Goal: Task Accomplishment & Management: Use online tool/utility

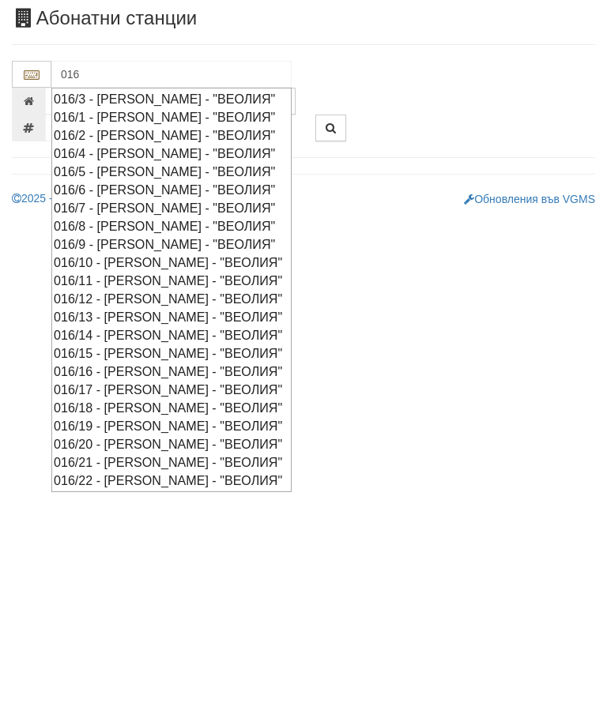
click at [158, 450] on div "016/16 - [PERSON_NAME] - "ВЕОЛИЯ"" at bounding box center [171, 459] width 235 height 18
type input "016/16 - [PERSON_NAME] - "ВЕОЛИЯ""
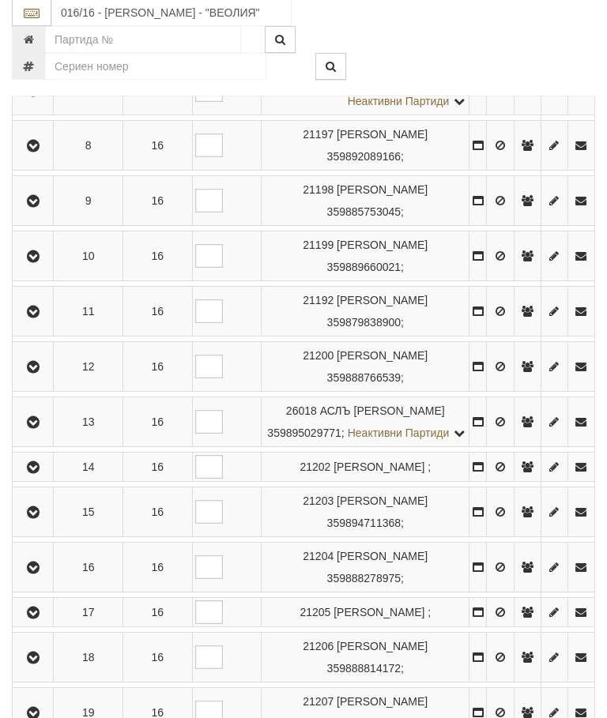
scroll to position [812, 0]
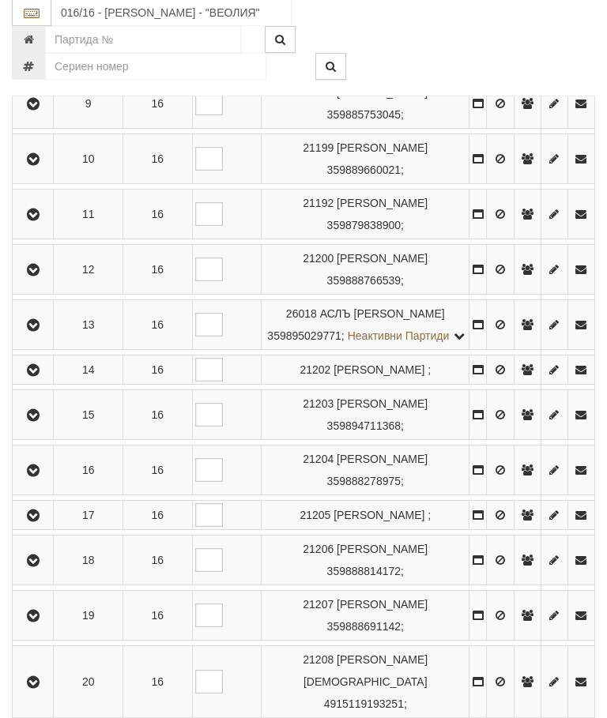
click at [35, 522] on icon "button" at bounding box center [33, 516] width 19 height 11
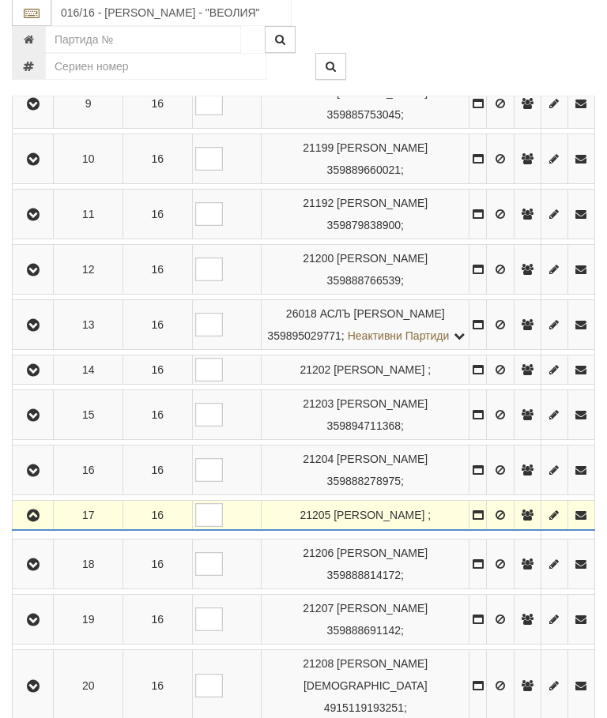
scroll to position [813, 0]
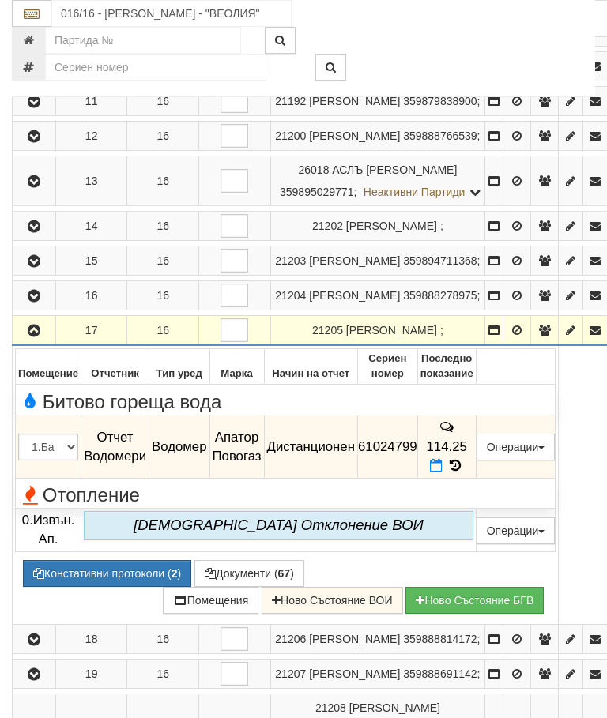
click at [0, 0] on button "Редакция / Протокол" at bounding box center [0, 0] width 0 height 0
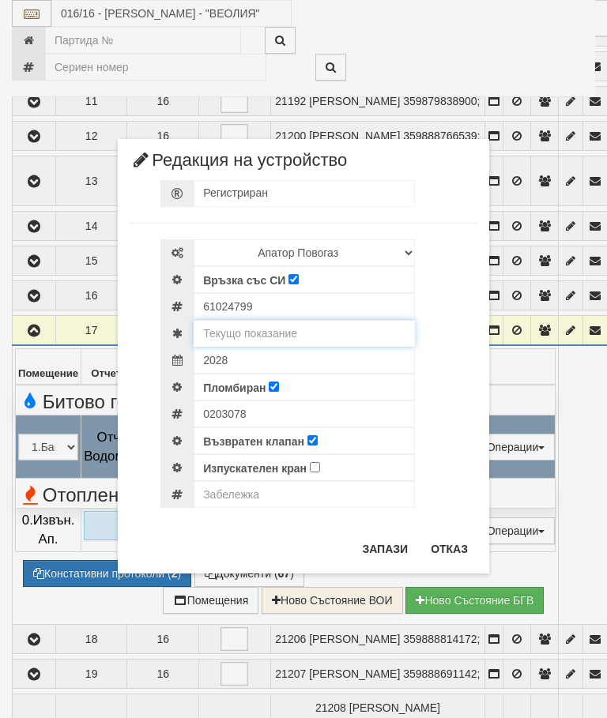
click at [288, 325] on input "text" at bounding box center [304, 333] width 221 height 27
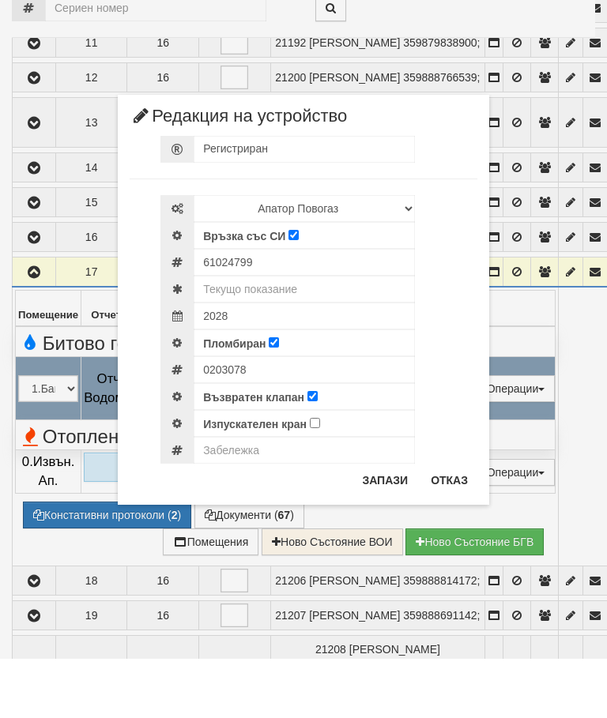
click at [544, 31] on div "× Редакция на устройство Регистриран Избери Марка и модел Апатор Повогаз Друг К…" at bounding box center [303, 282] width 592 height 564
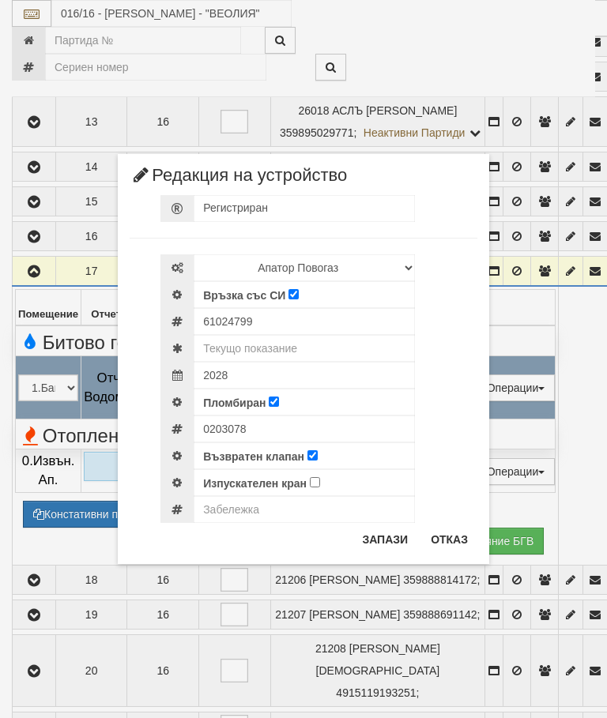
click at [453, 536] on button "Отказ" at bounding box center [449, 539] width 56 height 25
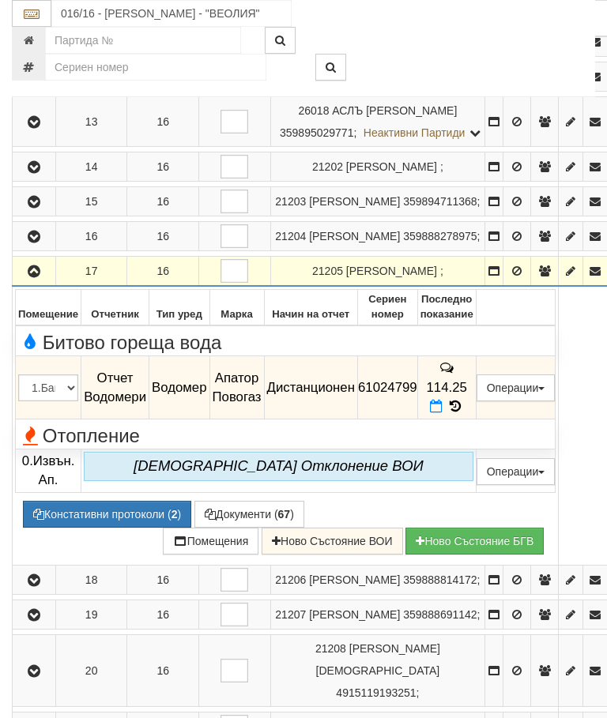
click at [464, 413] on icon at bounding box center [454, 406] width 17 height 13
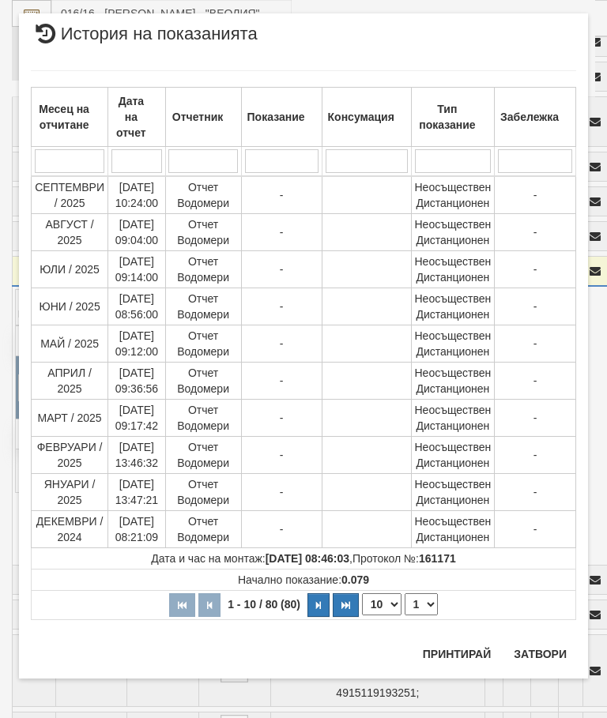
scroll to position [1407, 0]
click at [423, 604] on select "1 2 3 4 5 6 7 8" at bounding box center [420, 604] width 33 height 22
select select "2"
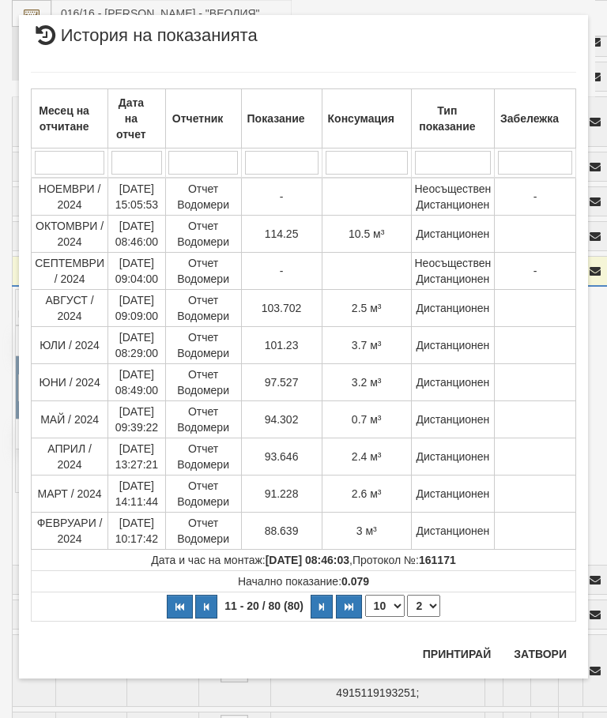
scroll to position [0, 0]
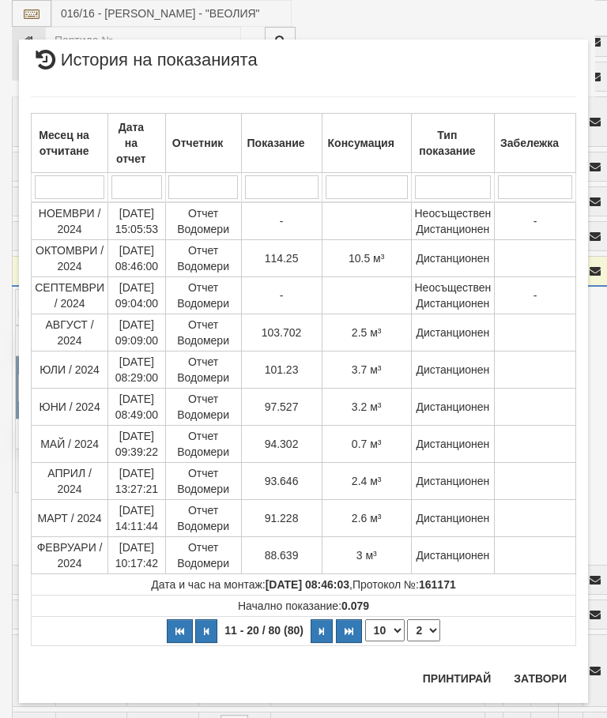
click at [535, 670] on button "Затвори" at bounding box center [540, 678] width 72 height 25
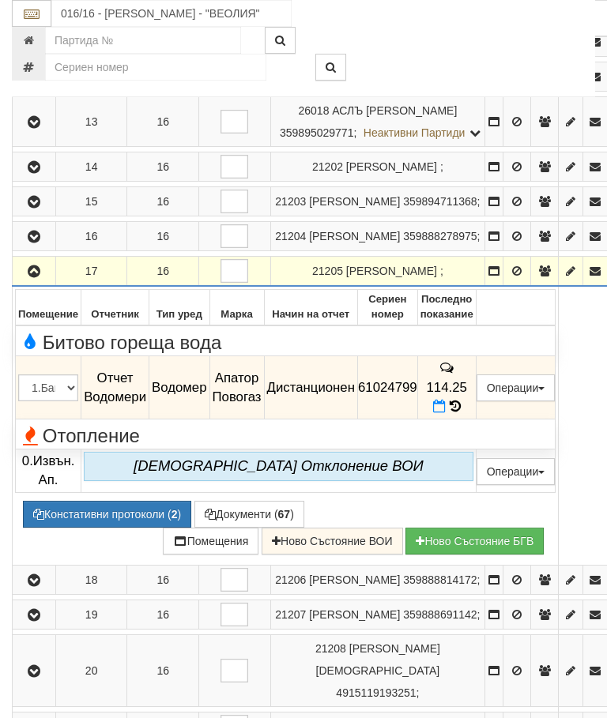
click at [0, 0] on button "Редакция / Протокол" at bounding box center [0, 0] width 0 height 0
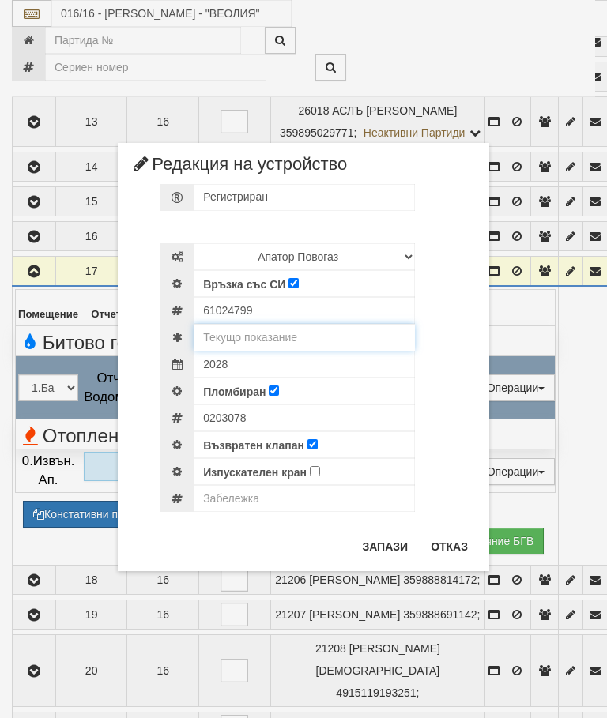
click at [304, 336] on input "text" at bounding box center [304, 337] width 221 height 27
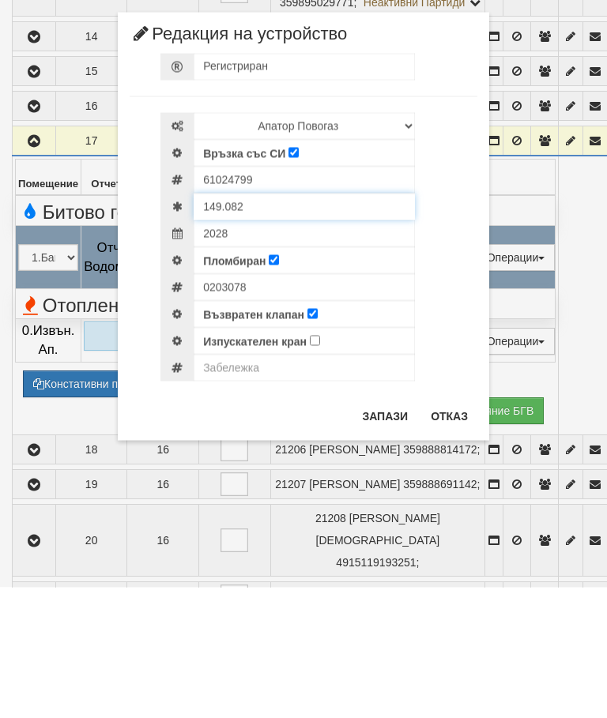
type input "149.082"
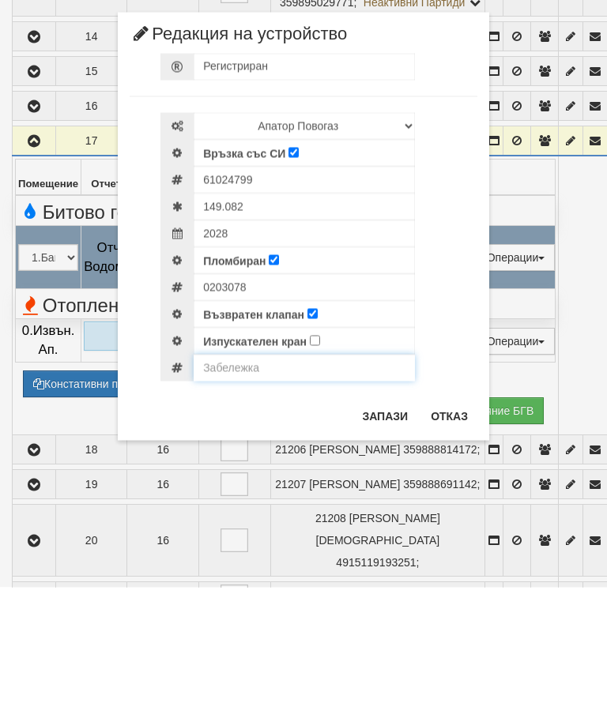
click at [249, 485] on input "text" at bounding box center [304, 498] width 221 height 27
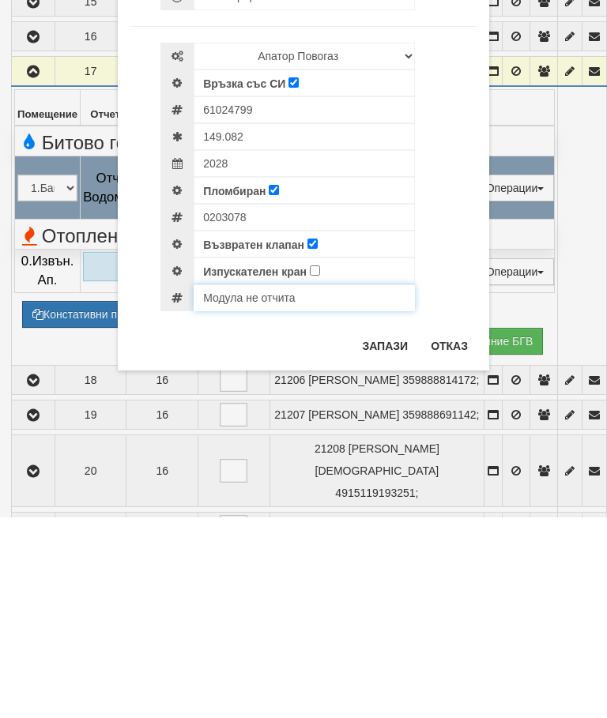
type input "Модула не отчита"
click at [380, 534] on button "Запази" at bounding box center [384, 546] width 65 height 25
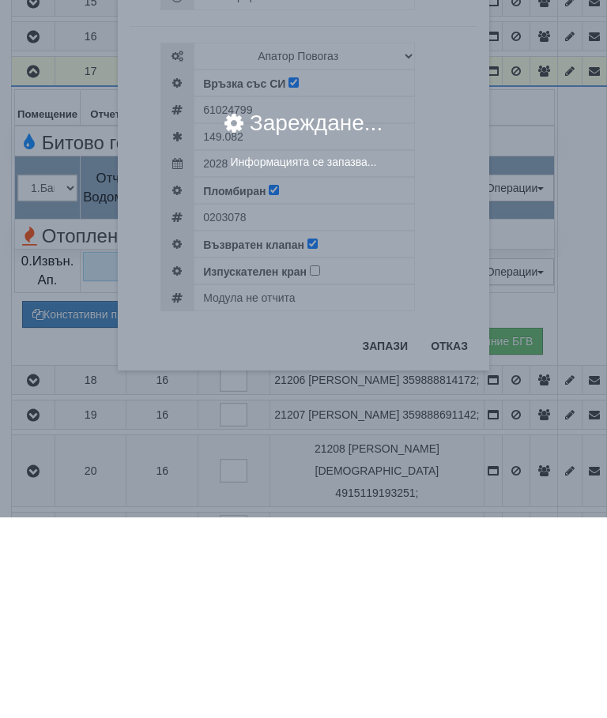
scroll to position [1073, 1]
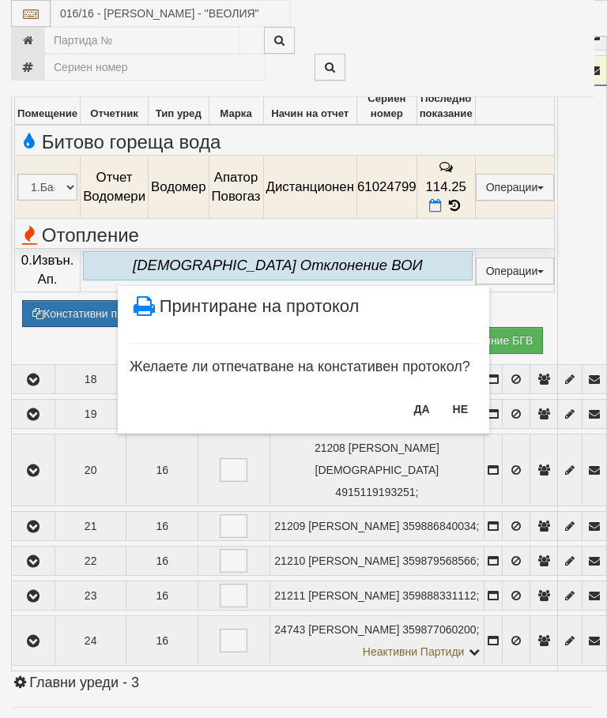
click at [458, 409] on button "НЕ" at bounding box center [460, 408] width 34 height 25
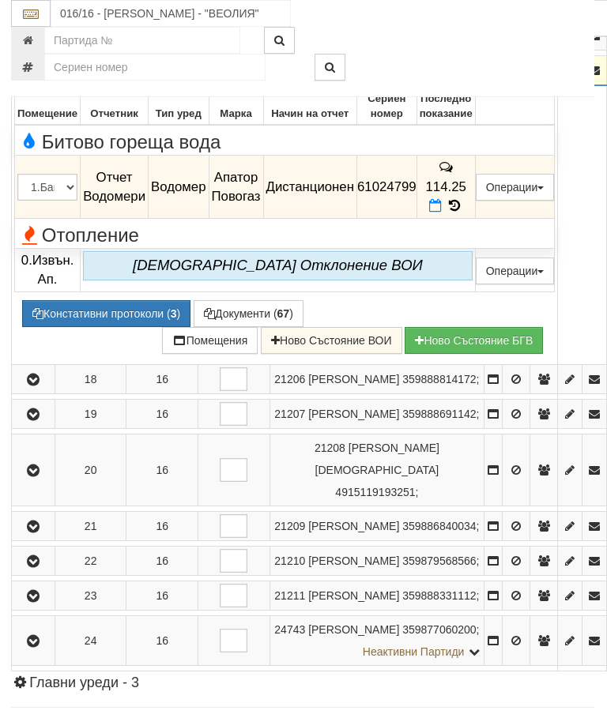
click at [27, 77] on icon "button" at bounding box center [33, 71] width 19 height 11
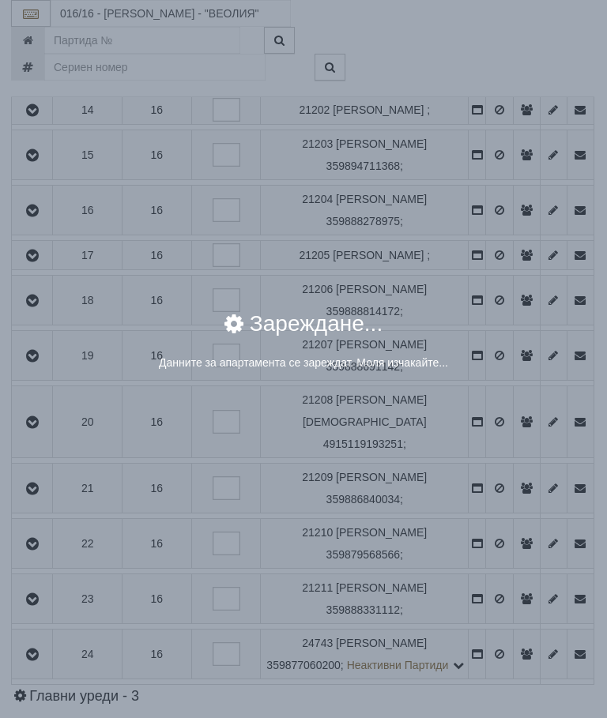
click at [503, 327] on div "Зареждане..." at bounding box center [303, 334] width 545 height 42
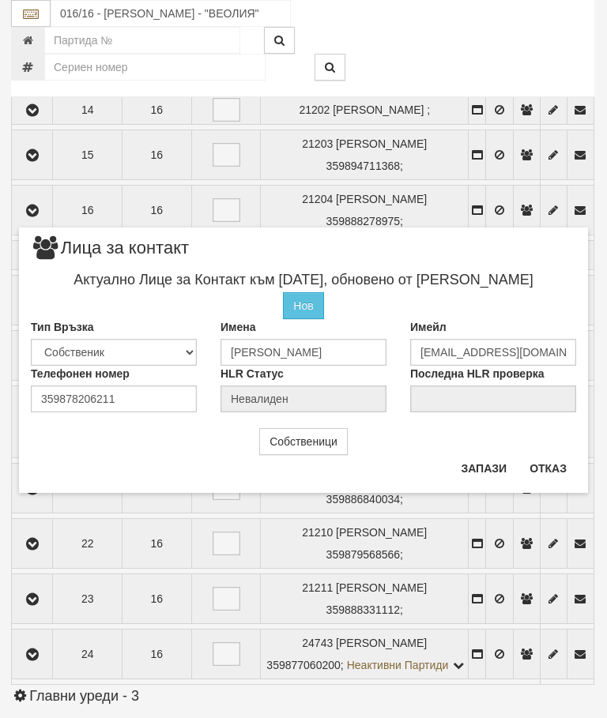
click at [550, 464] on button "Отказ" at bounding box center [548, 468] width 56 height 25
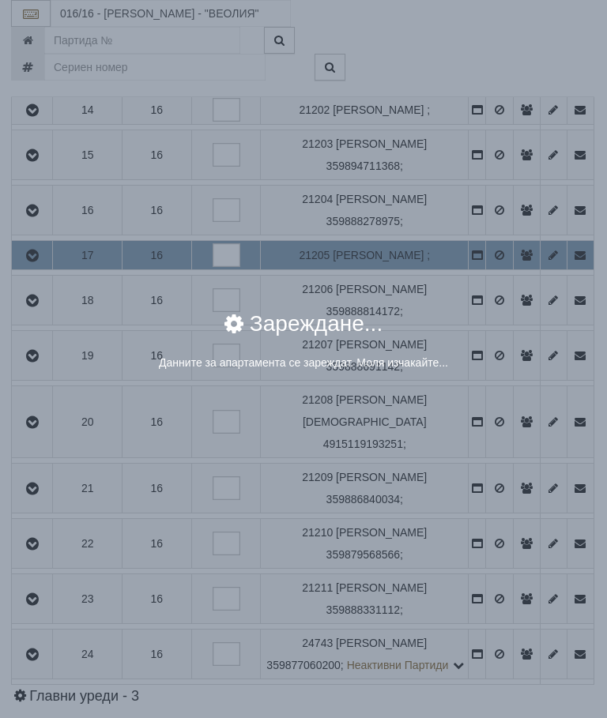
click at [538, 330] on div "Зареждане..." at bounding box center [303, 334] width 545 height 42
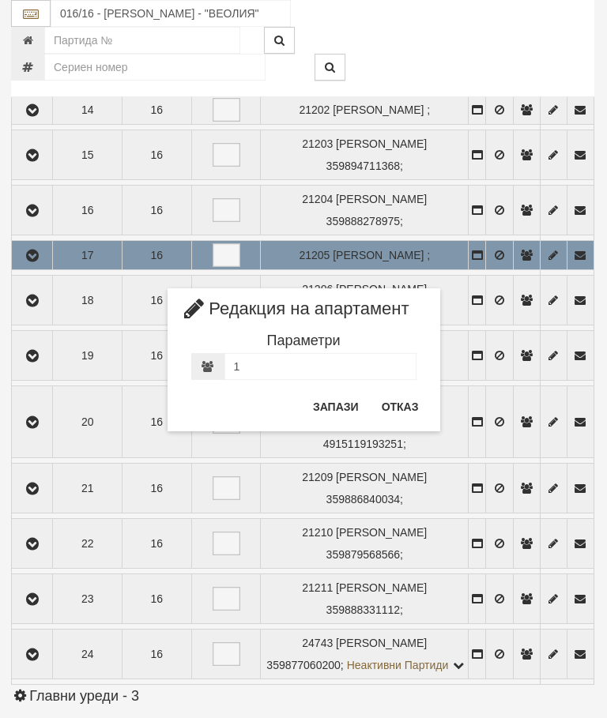
click at [402, 404] on button "Отказ" at bounding box center [400, 406] width 56 height 25
